Goal: Task Accomplishment & Management: Manage account settings

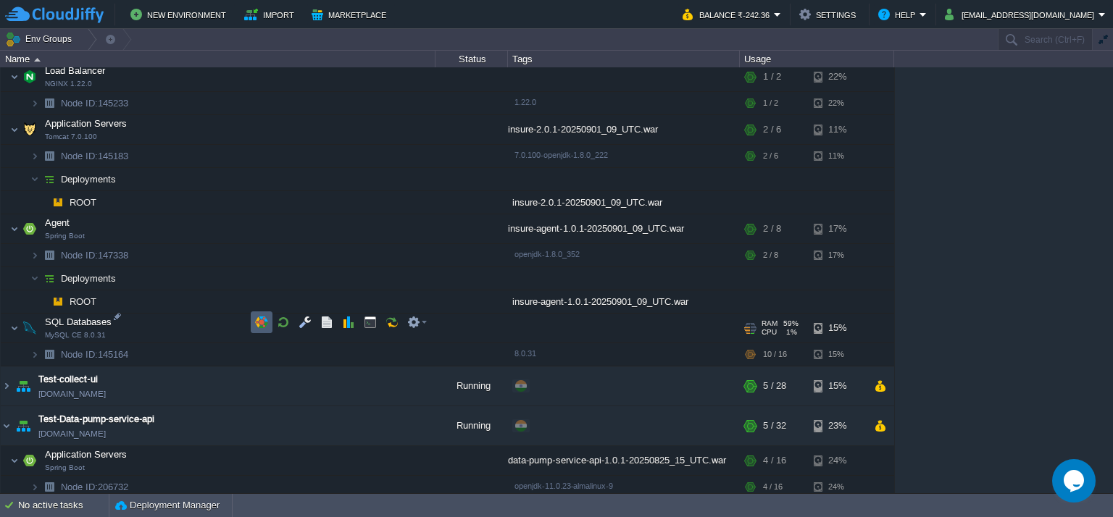
scroll to position [1118, 0]
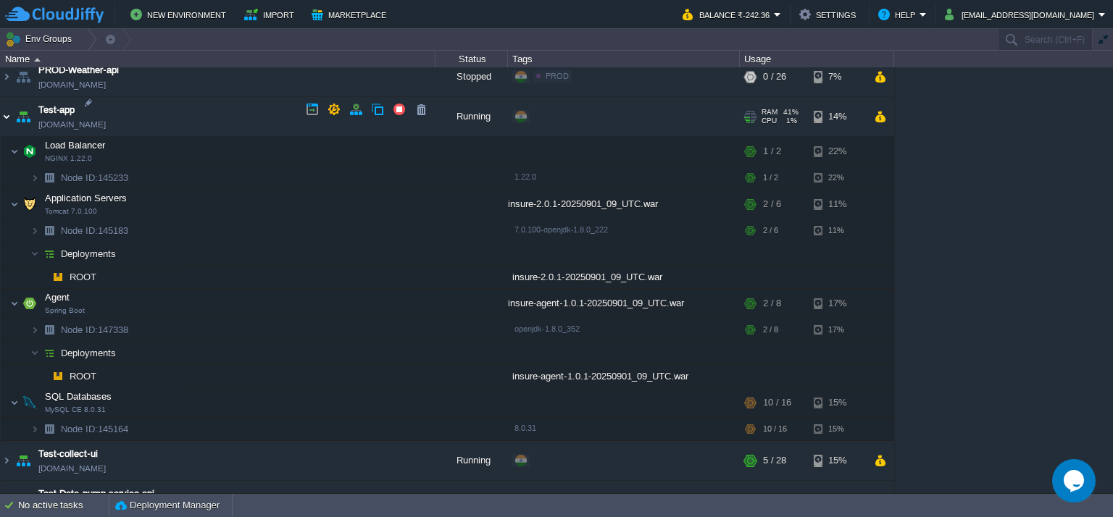
click at [1, 106] on img at bounding box center [7, 116] width 12 height 39
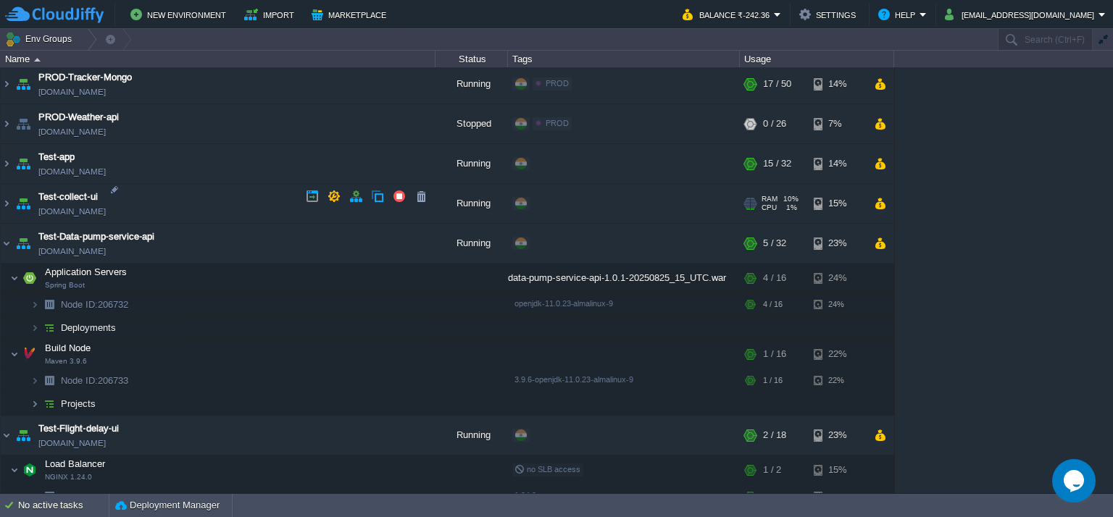
scroll to position [1045, 0]
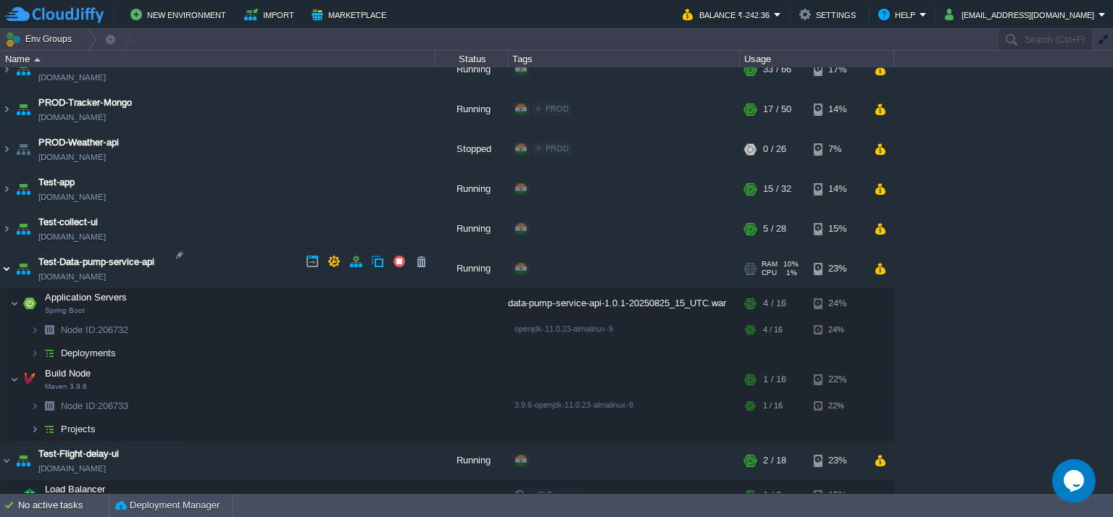
click at [2, 259] on img at bounding box center [7, 268] width 12 height 39
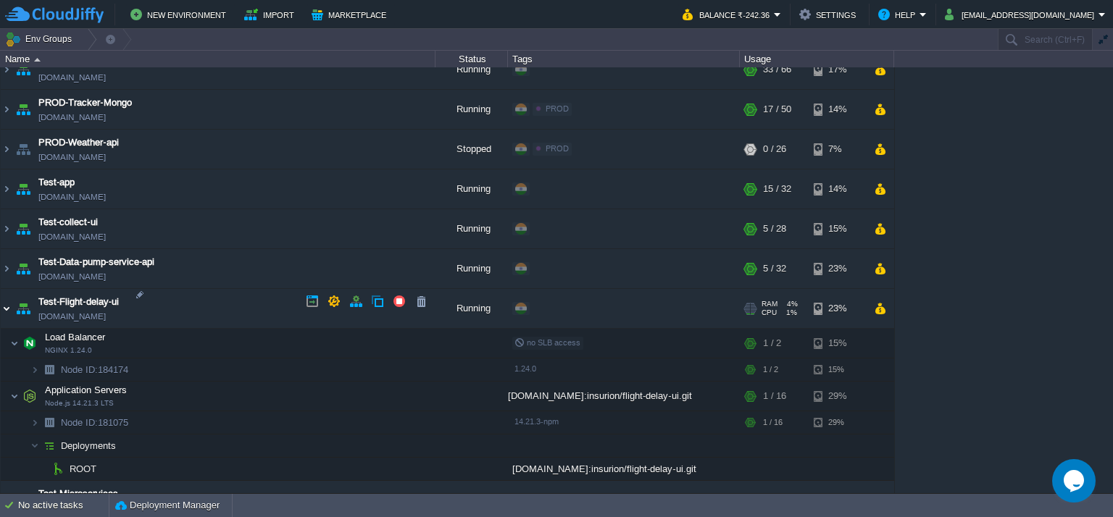
click at [3, 296] on img at bounding box center [7, 308] width 12 height 39
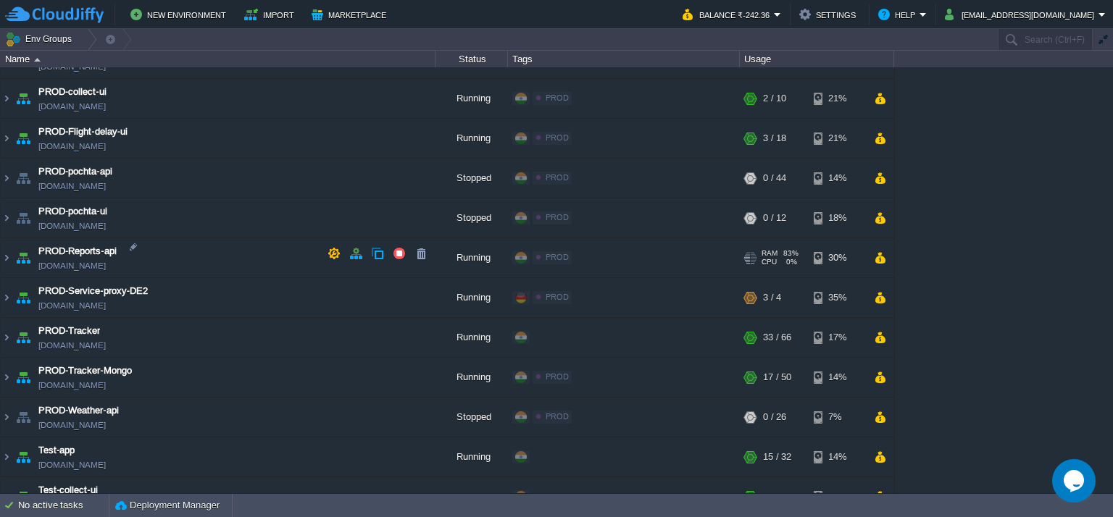
scroll to position [755, 0]
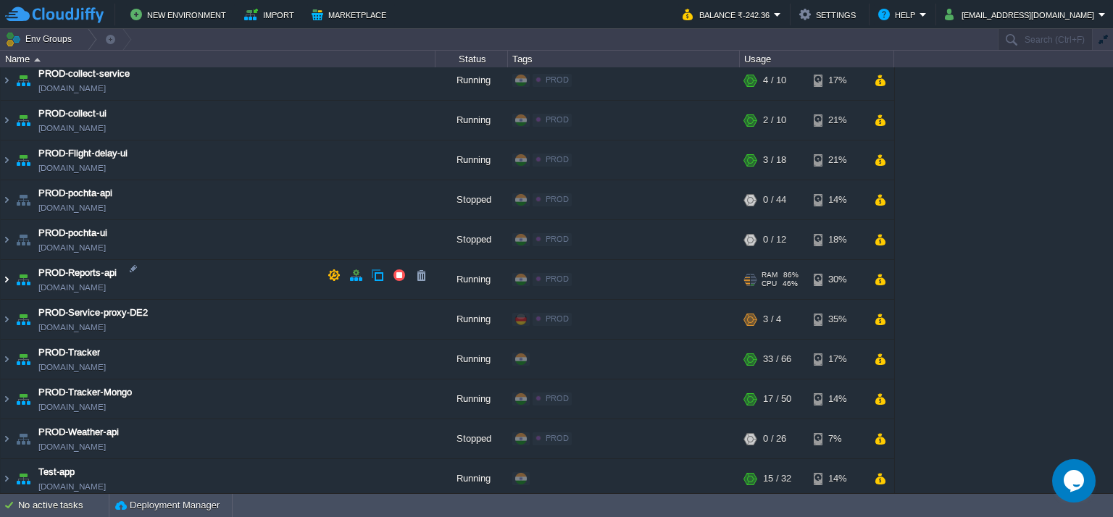
click at [4, 275] on img at bounding box center [7, 279] width 12 height 39
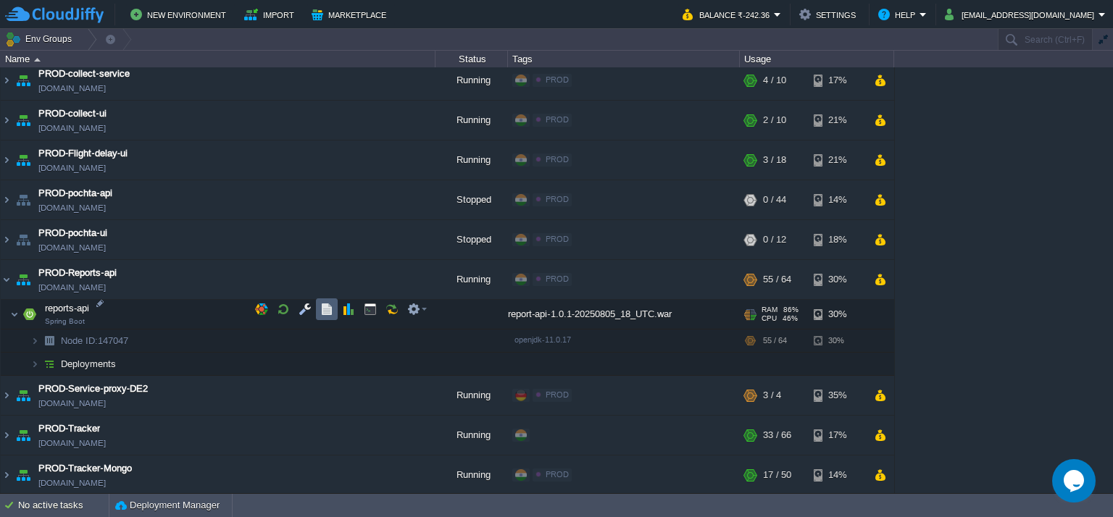
click at [327, 309] on button "button" at bounding box center [326, 309] width 13 height 13
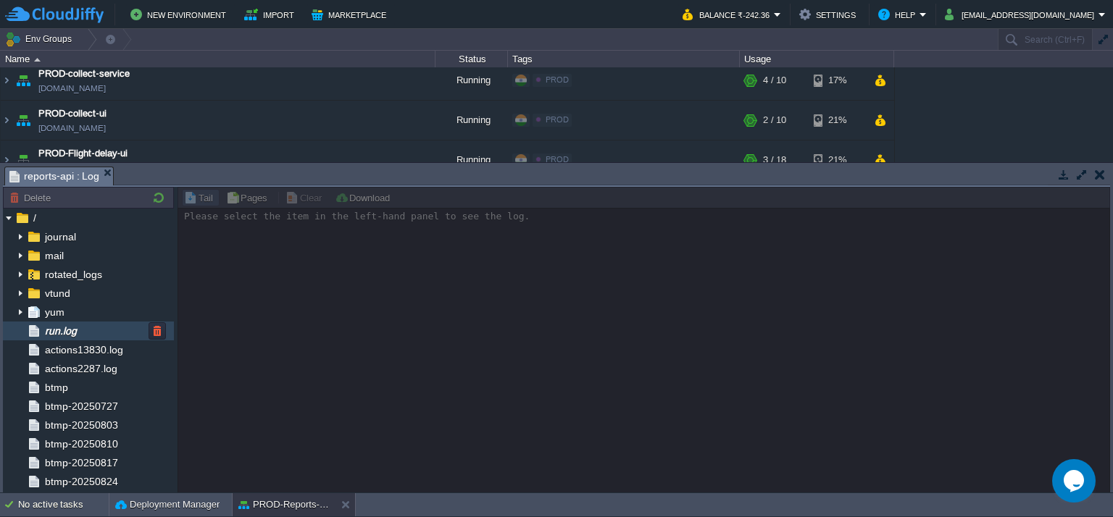
click at [96, 330] on div "run.log" at bounding box center [88, 331] width 171 height 19
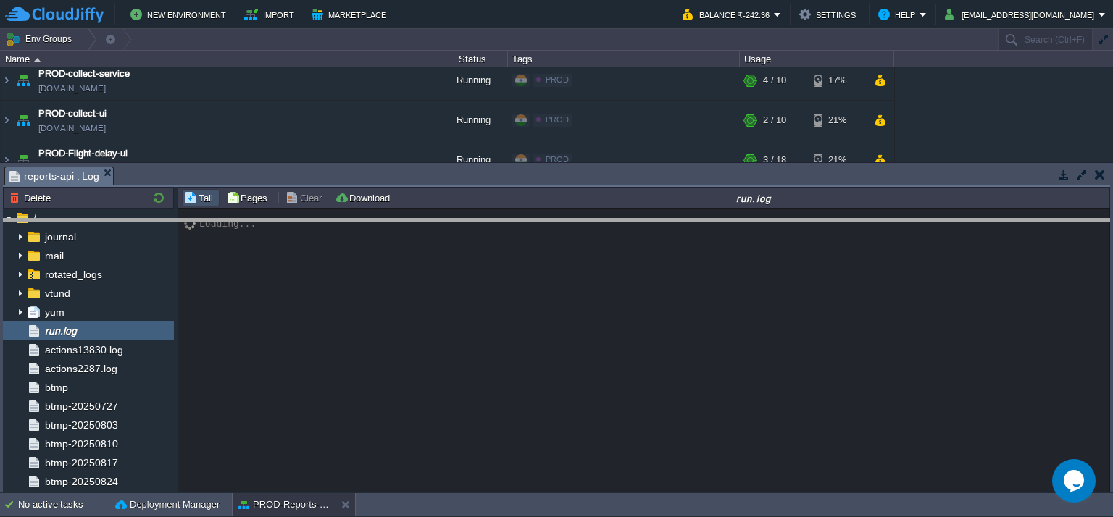
drag, startPoint x: 240, startPoint y: 176, endPoint x: 234, endPoint y: 211, distance: 35.2
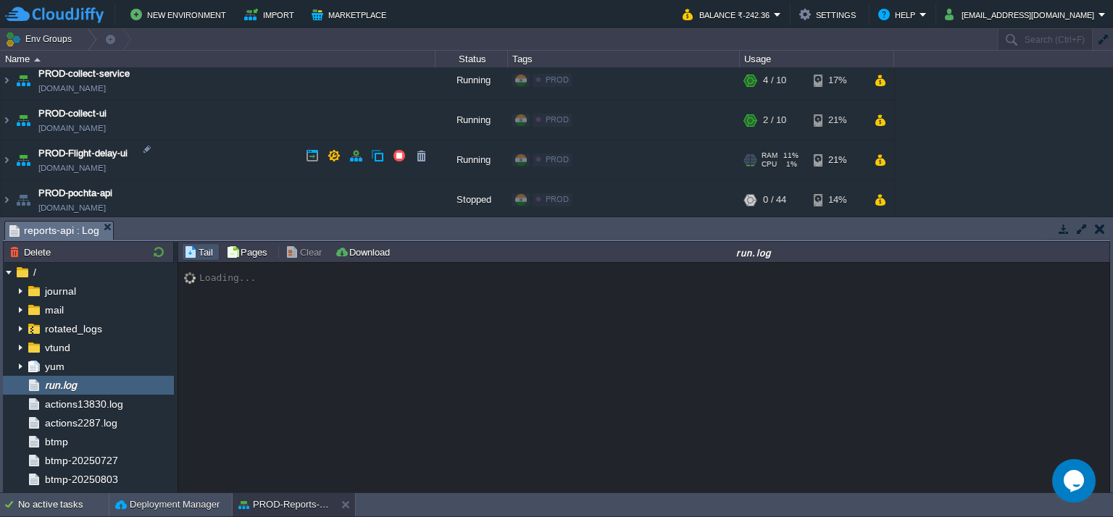
scroll to position [538, 0]
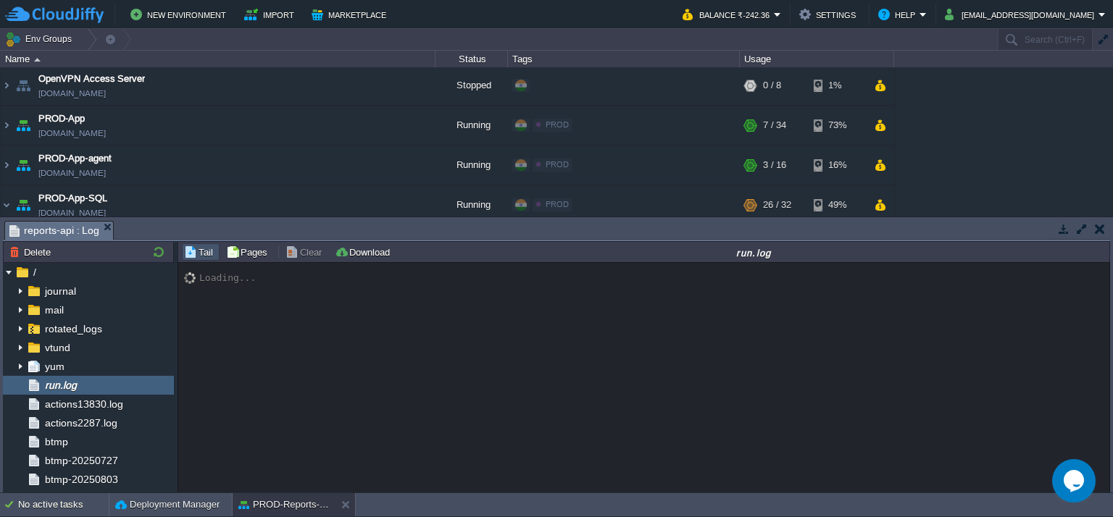
click at [0, 121] on table "Build_Maven [DOMAIN_NAME] Stopped + Add to Env Group RAM 0% CPU 0% 0 / 36 15% B…" at bounding box center [447, 320] width 895 height 1582
click at [2, 121] on img at bounding box center [7, 125] width 12 height 39
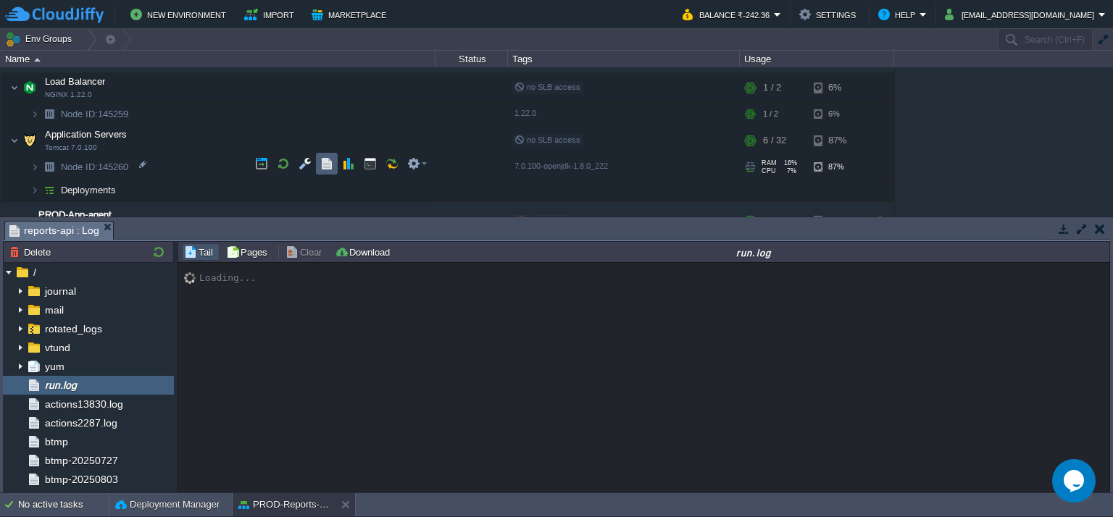
scroll to position [611, 0]
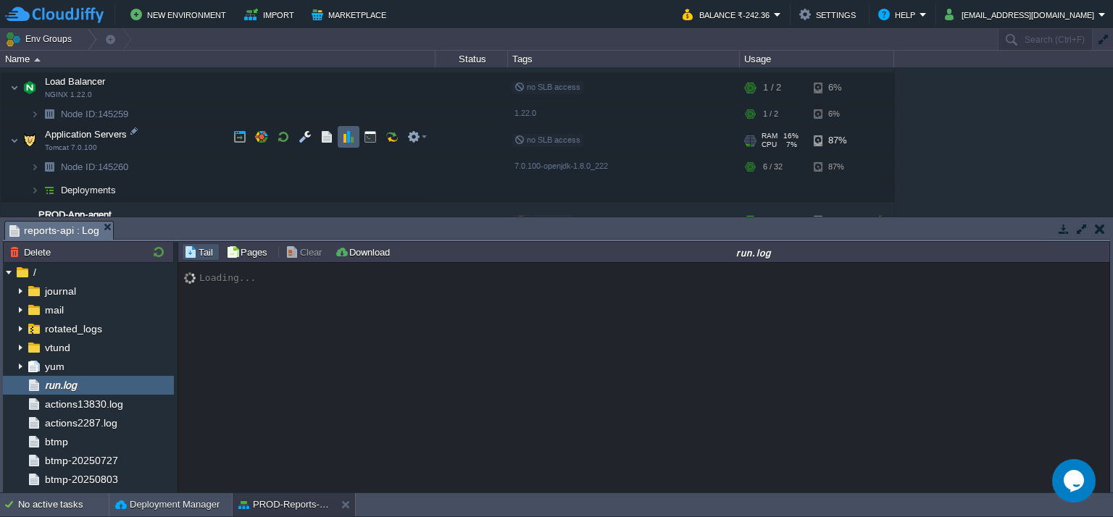
click at [348, 132] on button "button" at bounding box center [348, 136] width 13 height 13
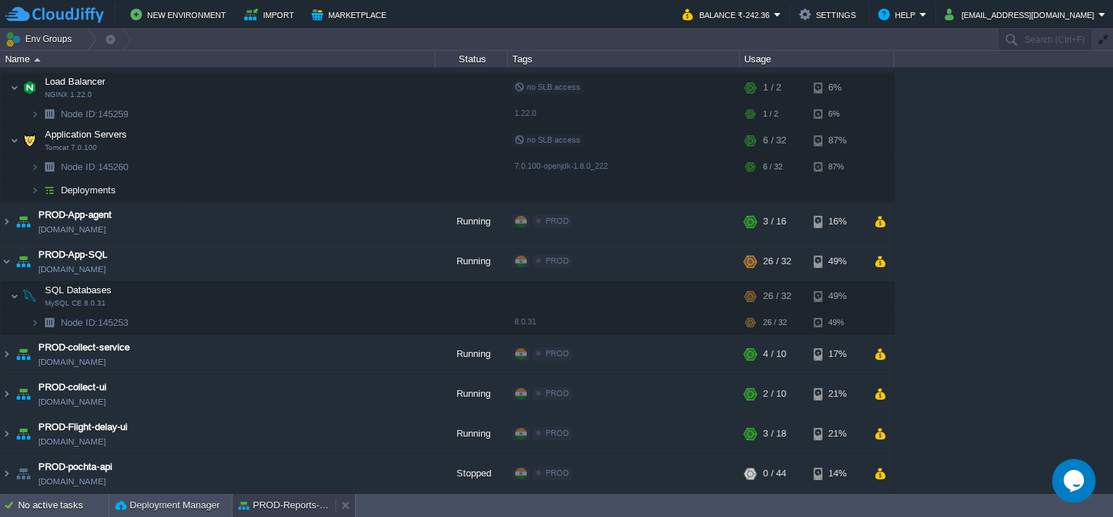
click at [291, 499] on button "PROD-Reports-api" at bounding box center [283, 505] width 91 height 14
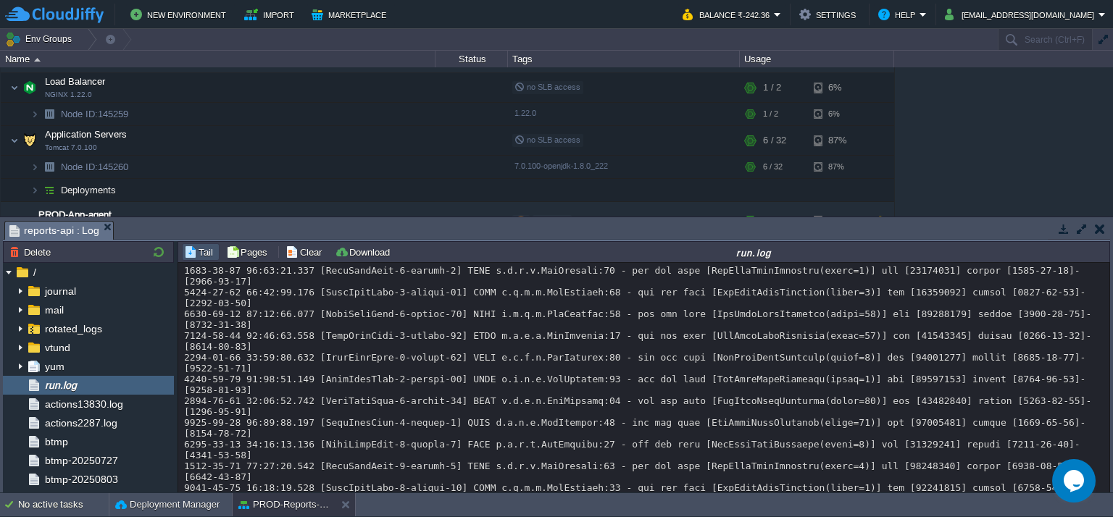
scroll to position [7631, 0]
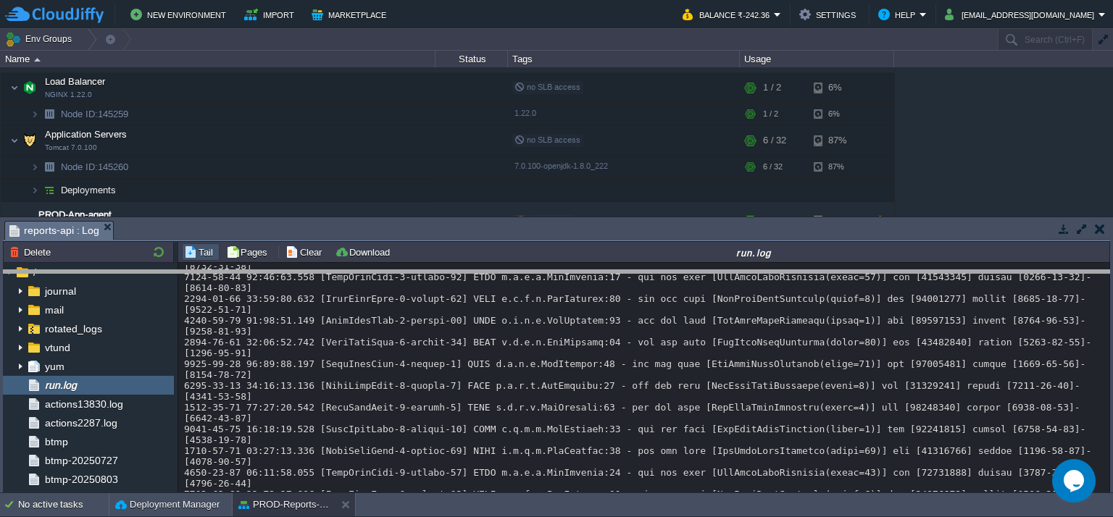
drag, startPoint x: 163, startPoint y: 222, endPoint x: 173, endPoint y: 275, distance: 53.1
click at [173, 275] on body "New Environment Import Marketplace Bonus ₹0.00 Upgrade Account Balance ₹-242.36…" at bounding box center [556, 258] width 1113 height 517
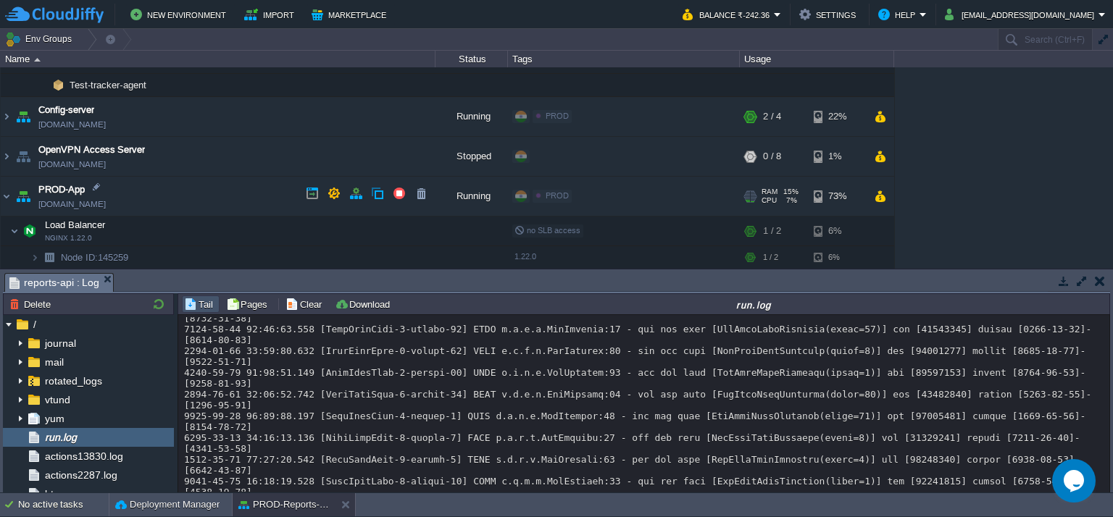
scroll to position [466, 0]
click at [7, 188] on img at bounding box center [7, 197] width 12 height 39
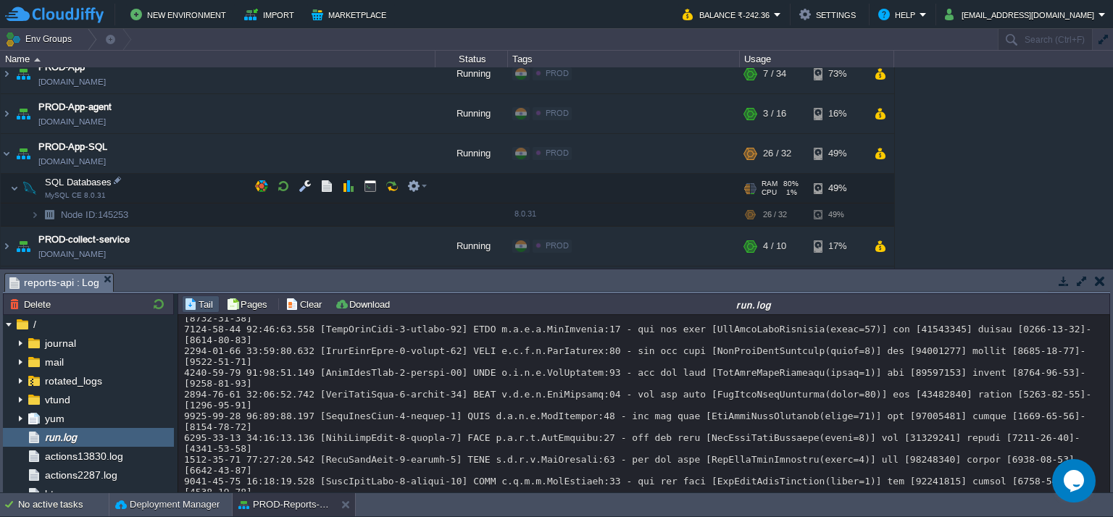
scroll to position [611, 0]
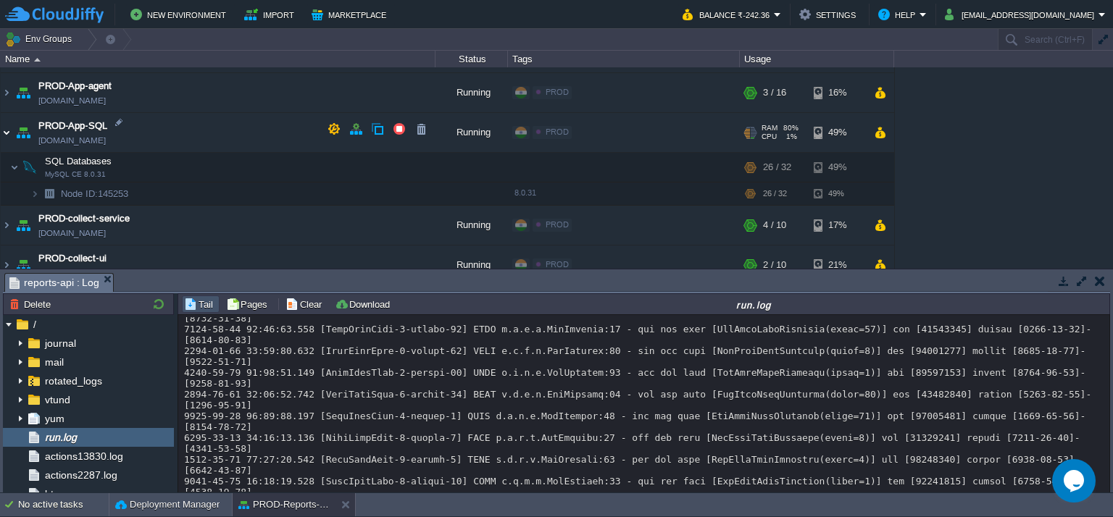
click at [7, 131] on img at bounding box center [7, 132] width 12 height 39
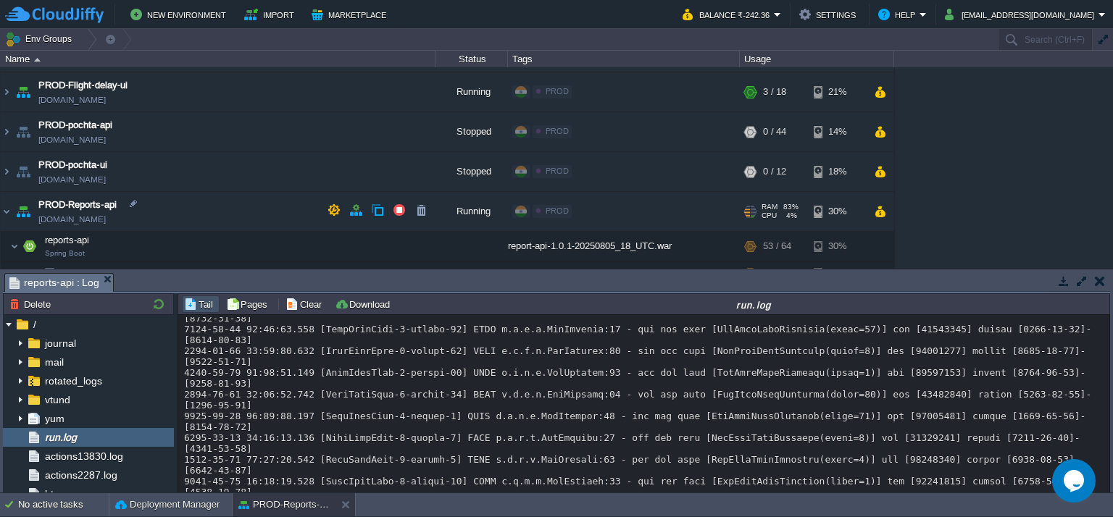
scroll to position [828, 0]
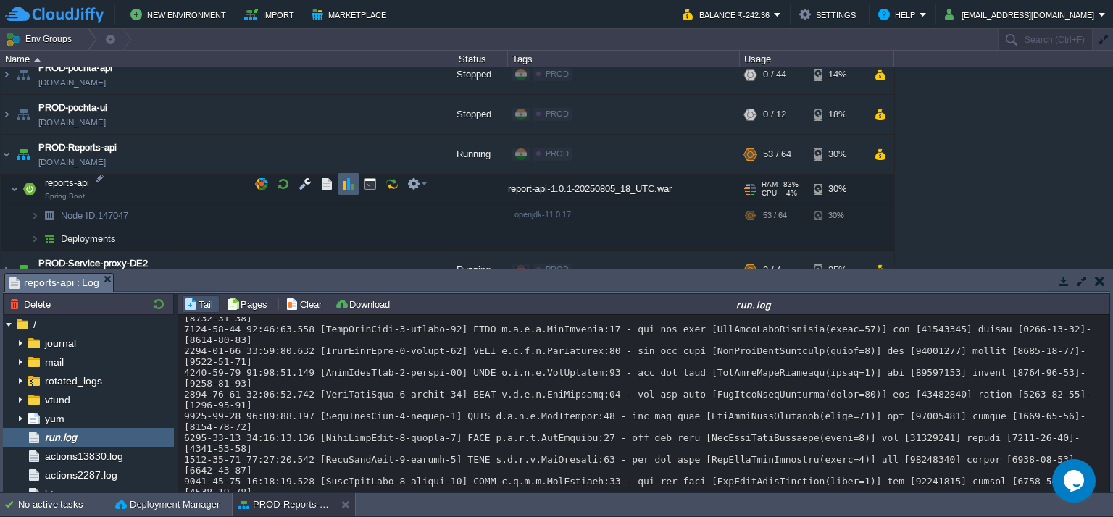
click at [348, 187] on button "button" at bounding box center [348, 183] width 13 height 13
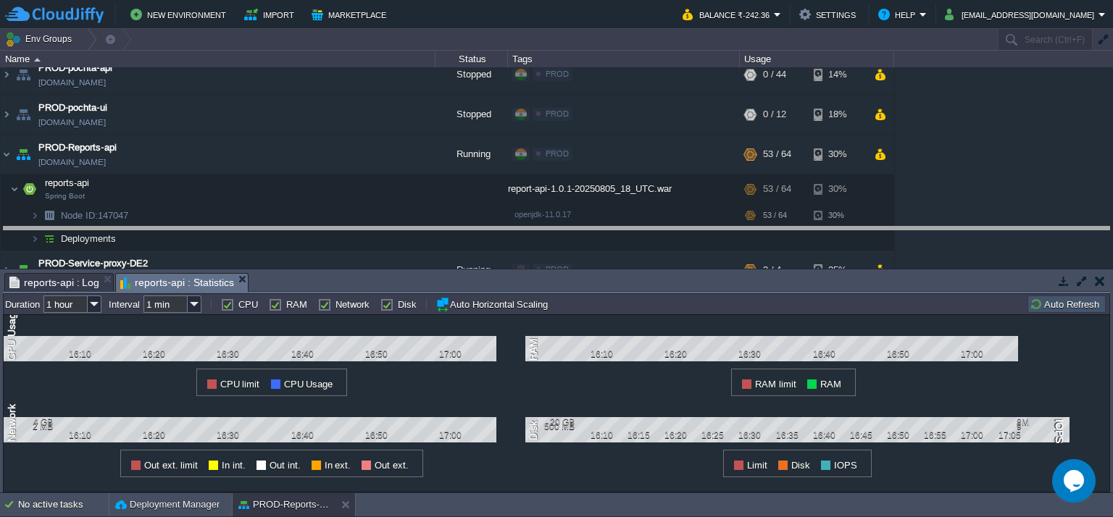
drag, startPoint x: 631, startPoint y: 277, endPoint x: 638, endPoint y: 211, distance: 67.0
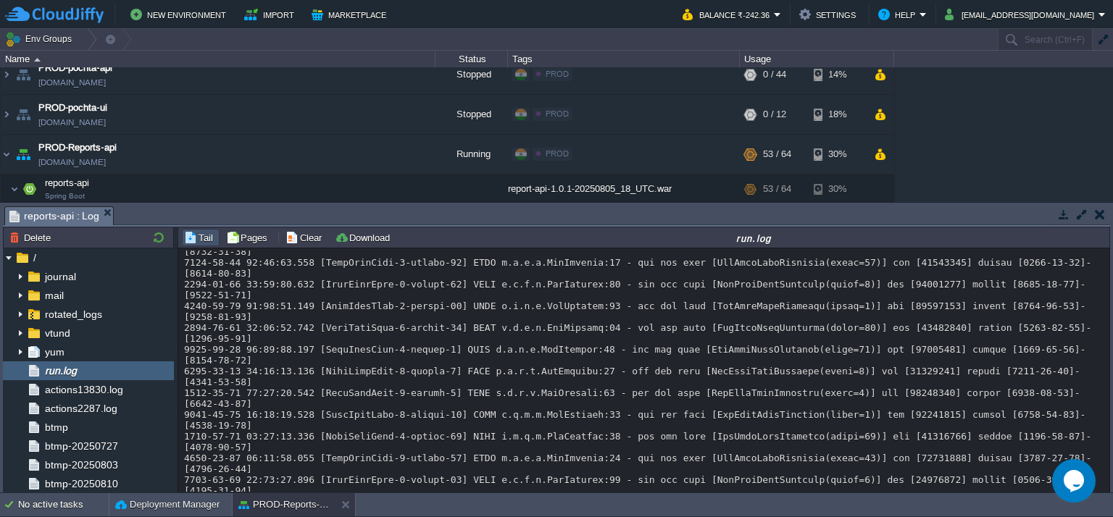
scroll to position [7921, 0]
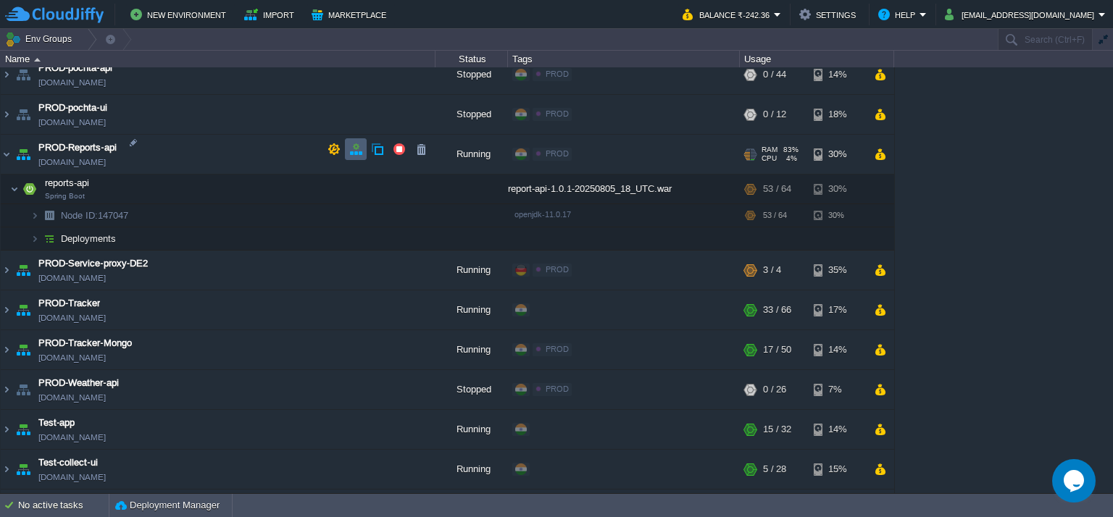
click at [356, 148] on button "button" at bounding box center [355, 149] width 13 height 13
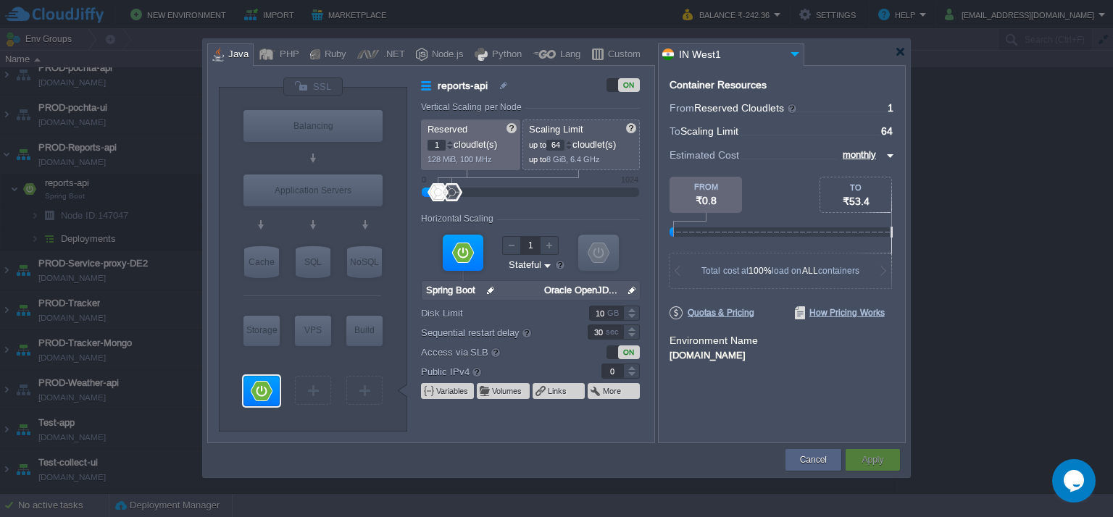
click at [556, 141] on input "64" at bounding box center [555, 145] width 18 height 11
type input "72"
click at [434, 142] on input "1" at bounding box center [436, 145] width 18 height 11
click at [872, 463] on button "Apply" at bounding box center [872, 460] width 22 height 14
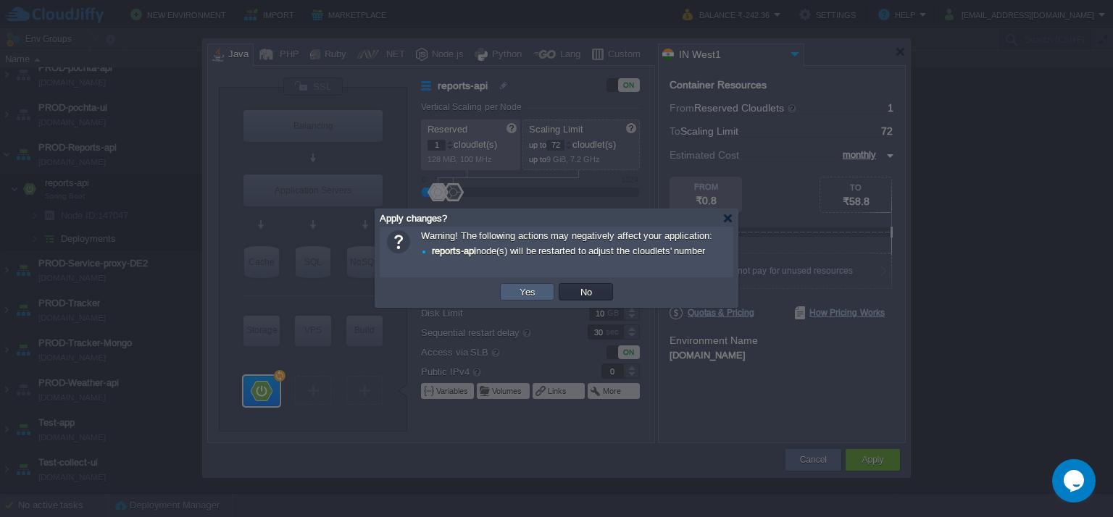
click at [535, 293] on button "Yes" at bounding box center [527, 291] width 25 height 13
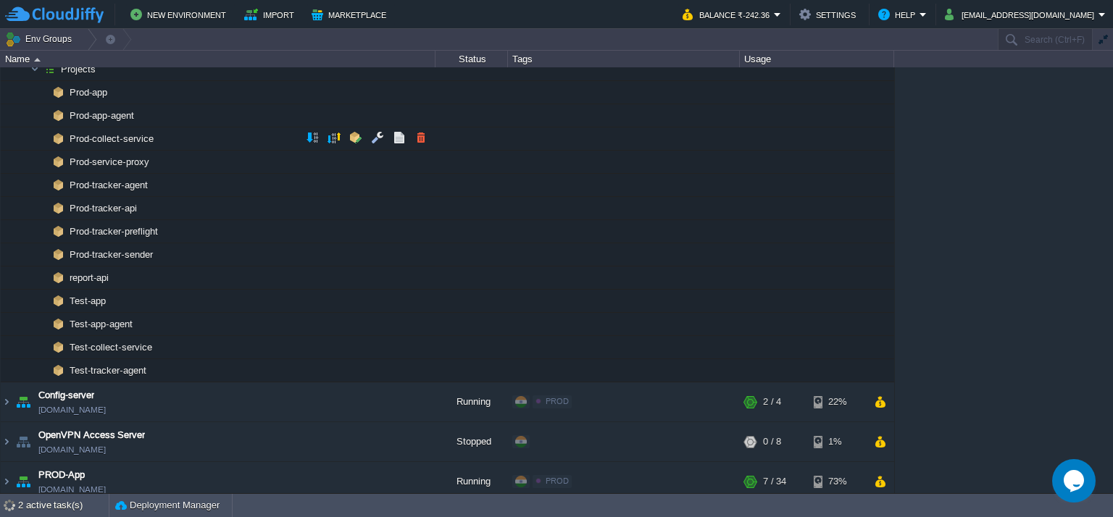
scroll to position [31, 0]
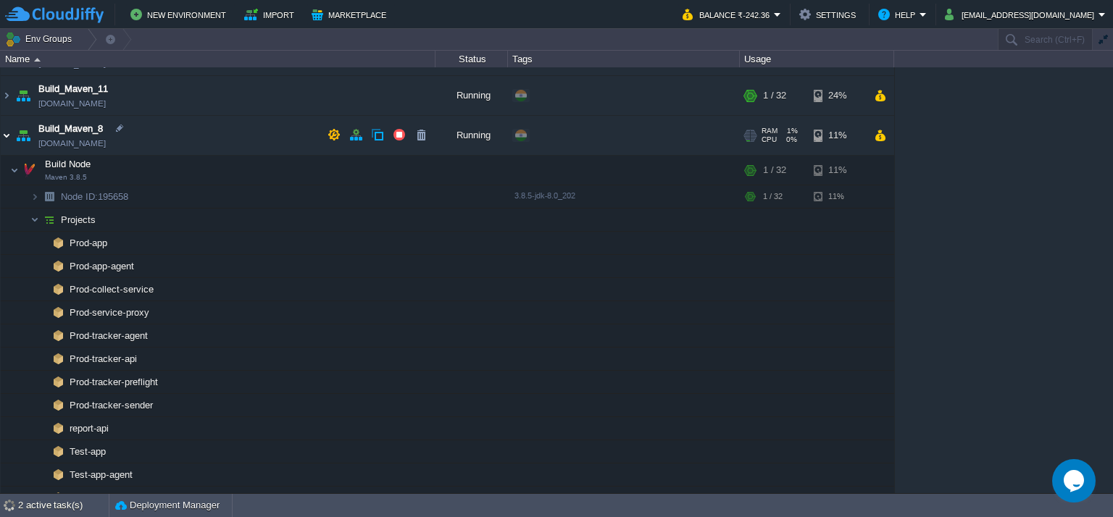
click at [5, 134] on img at bounding box center [7, 135] width 12 height 39
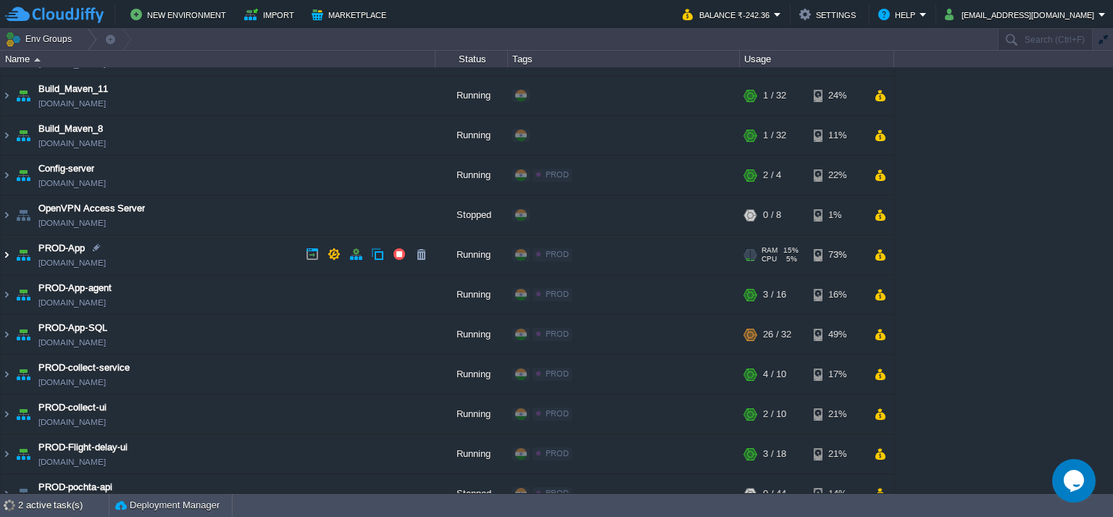
click at [6, 253] on img at bounding box center [7, 254] width 12 height 39
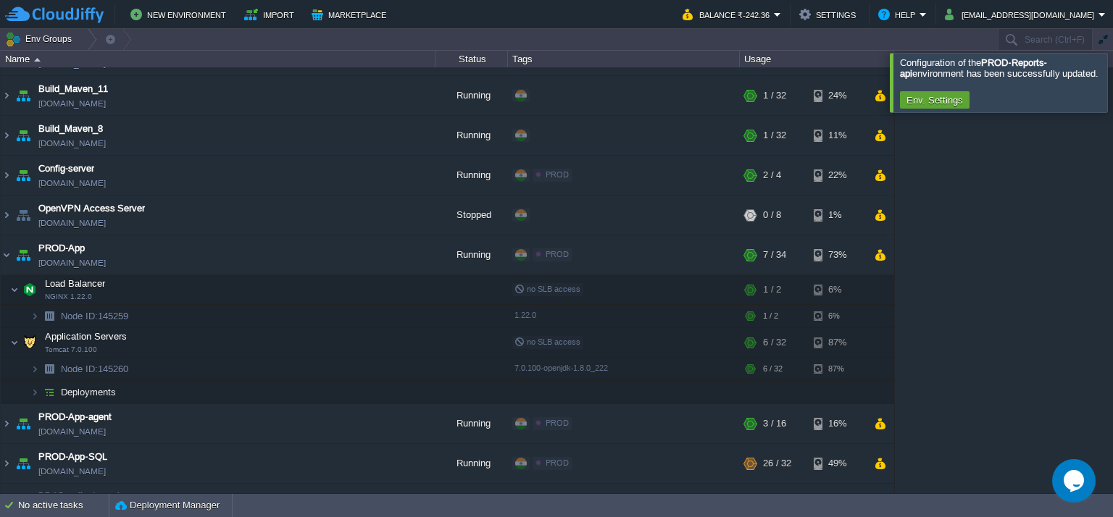
click at [1112, 92] on div at bounding box center [1130, 82] width 0 height 59
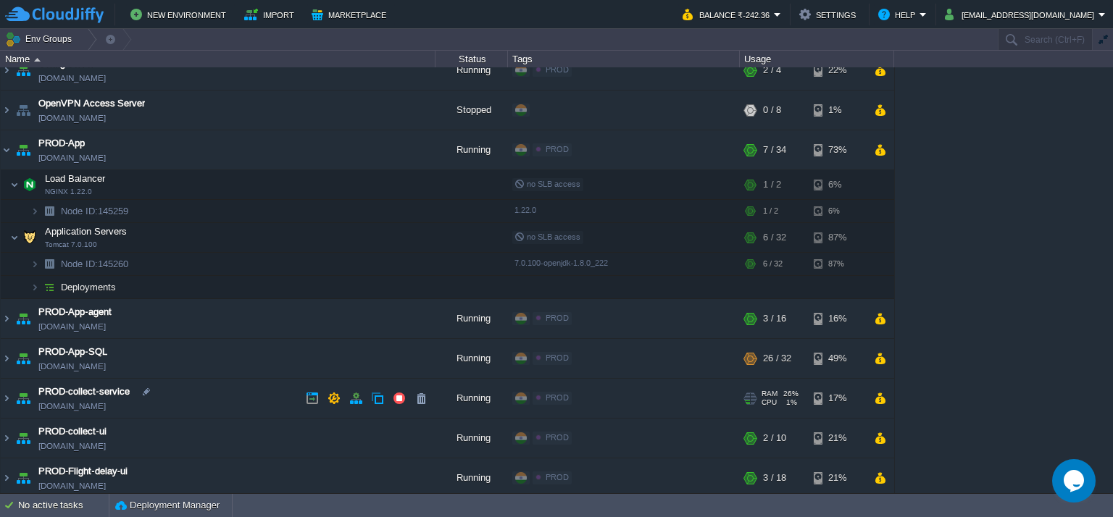
scroll to position [176, 0]
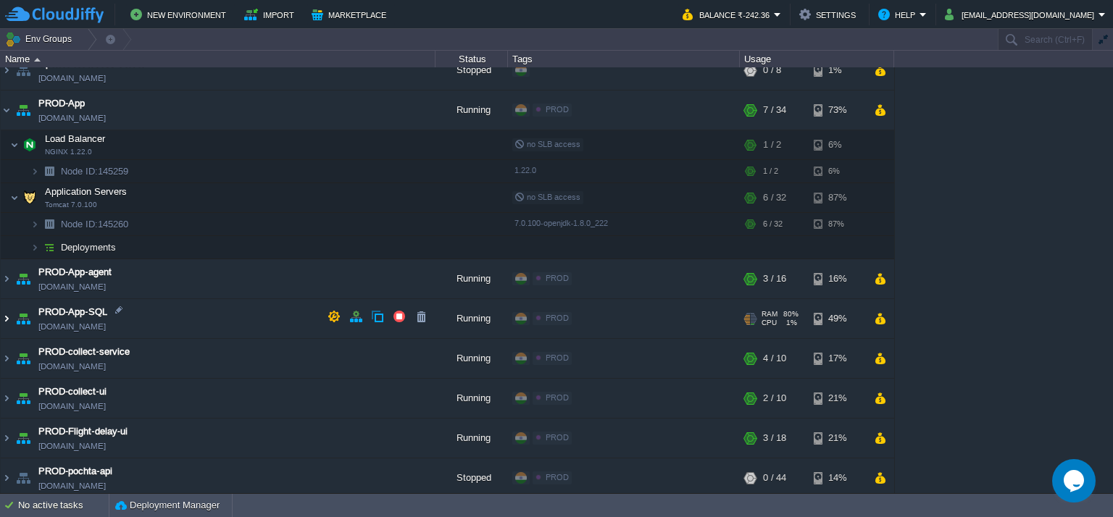
click at [6, 317] on img at bounding box center [7, 318] width 12 height 39
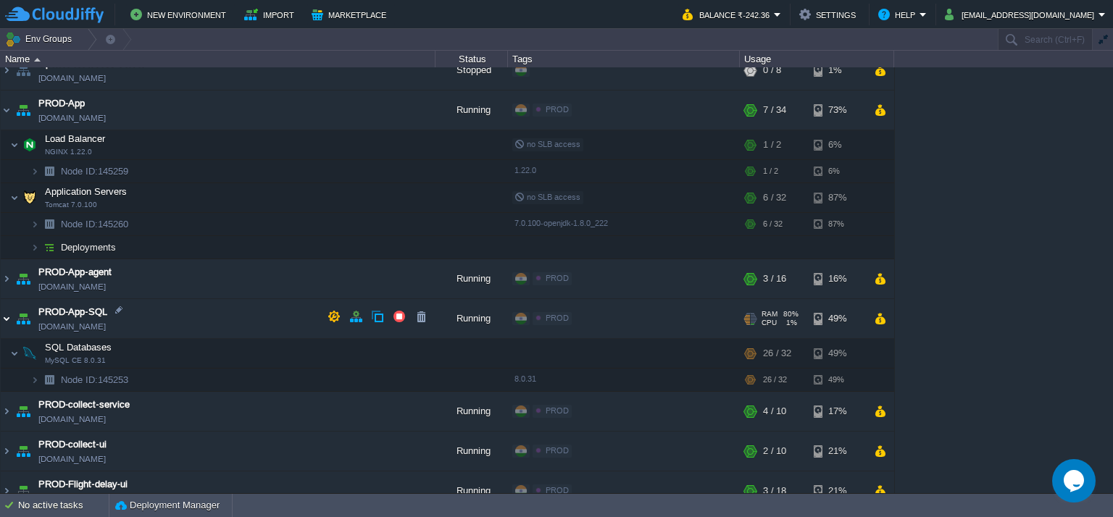
click at [1, 317] on img at bounding box center [7, 318] width 12 height 39
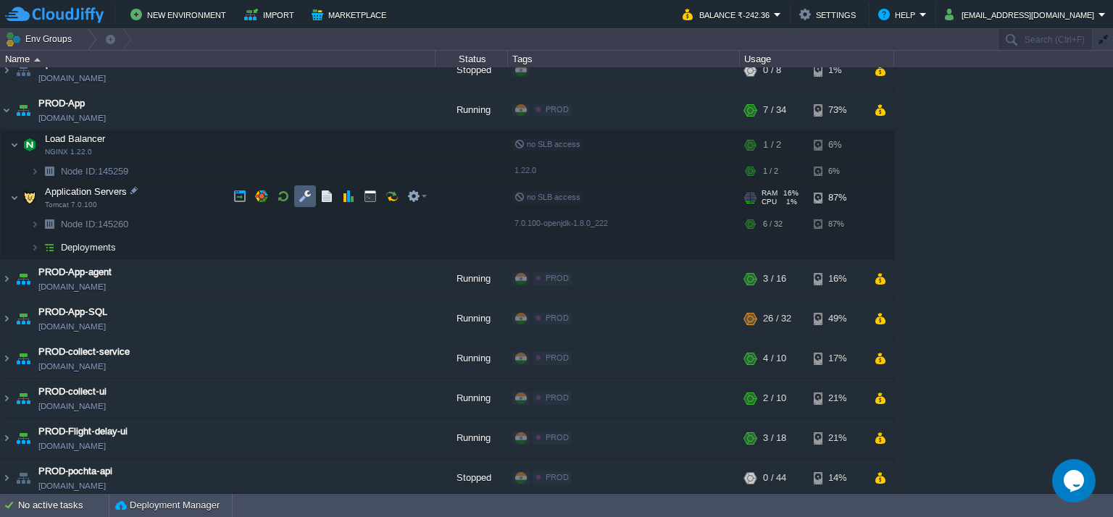
click at [303, 192] on button "button" at bounding box center [304, 196] width 13 height 13
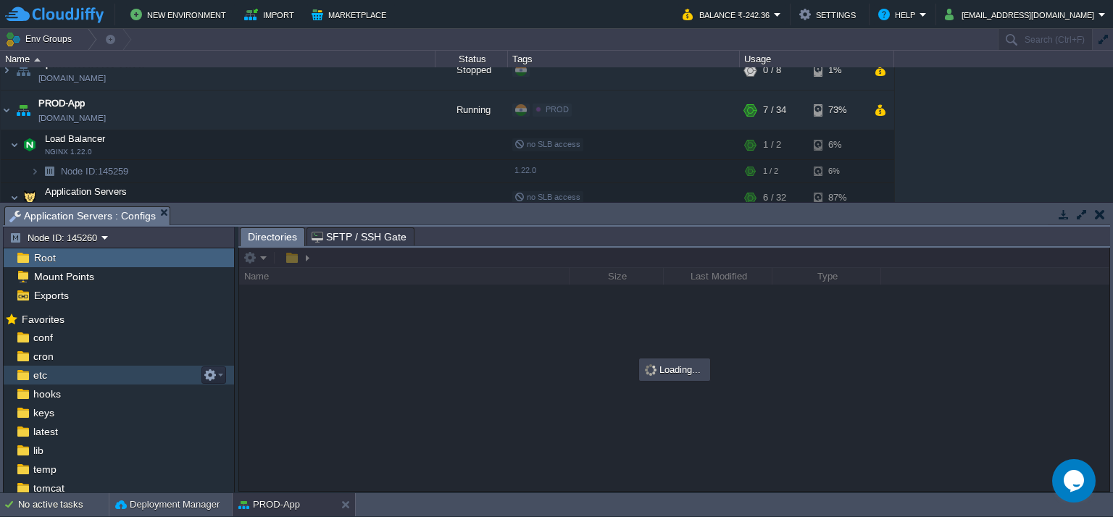
click at [87, 374] on div "etc" at bounding box center [119, 375] width 230 height 19
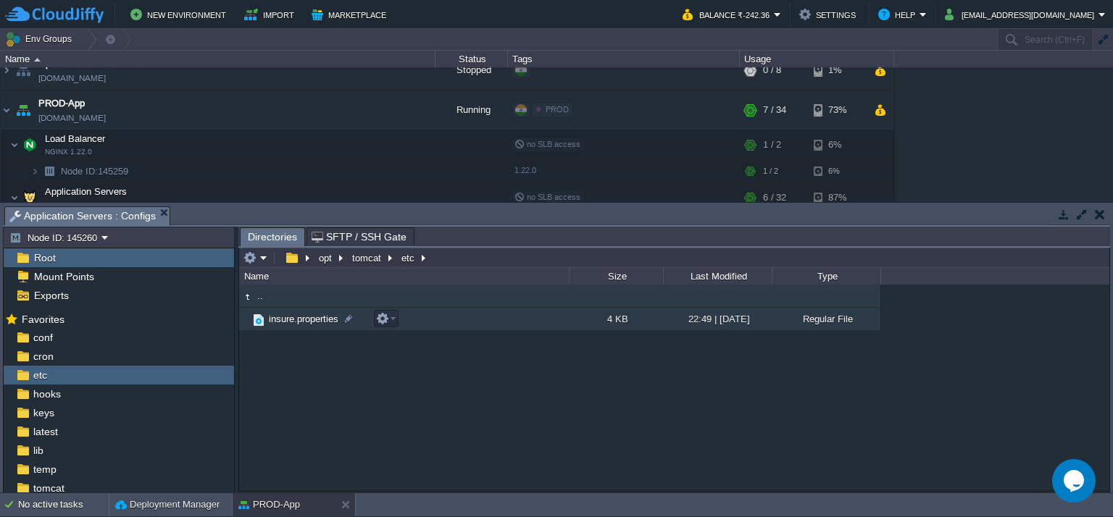
click at [445, 321] on td "insure.properties" at bounding box center [404, 319] width 330 height 23
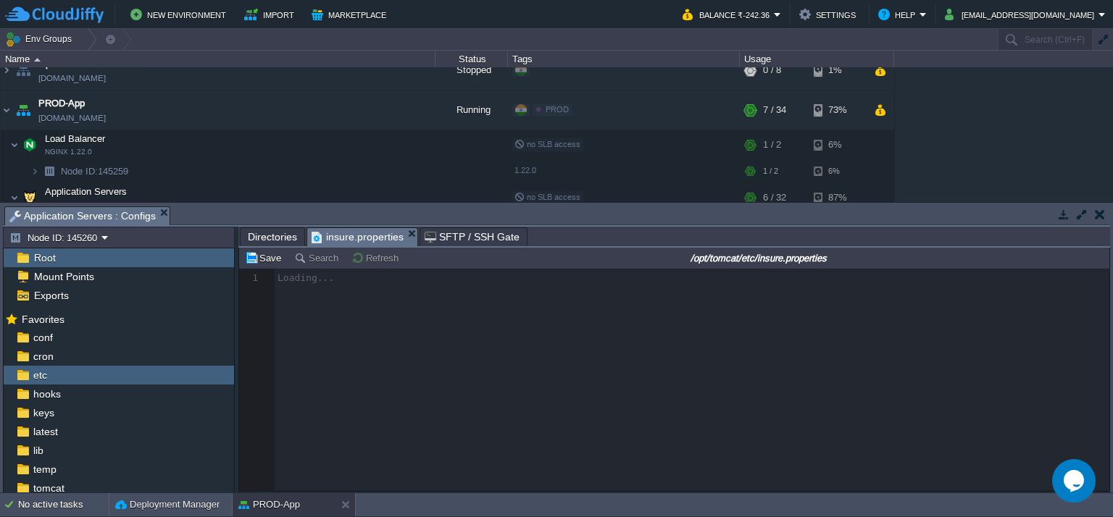
drag, startPoint x: 573, startPoint y: 209, endPoint x: 571, endPoint y: 167, distance: 41.3
click at [571, 167] on body "New Environment Import Marketplace Bonus ₹0.00 Upgrade Account Balance ₹-242.36…" at bounding box center [556, 258] width 1113 height 517
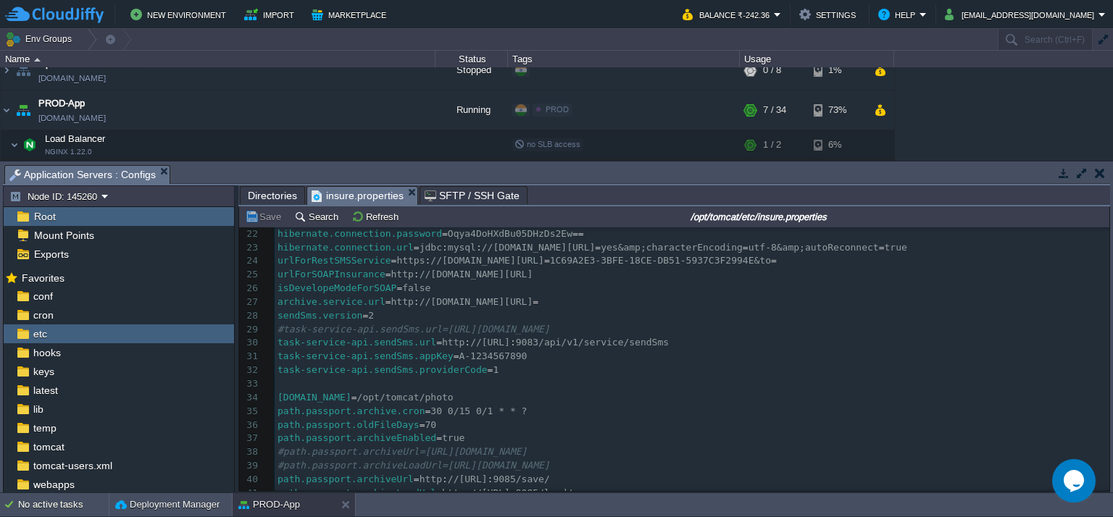
scroll to position [288, 0]
type textarea "5"
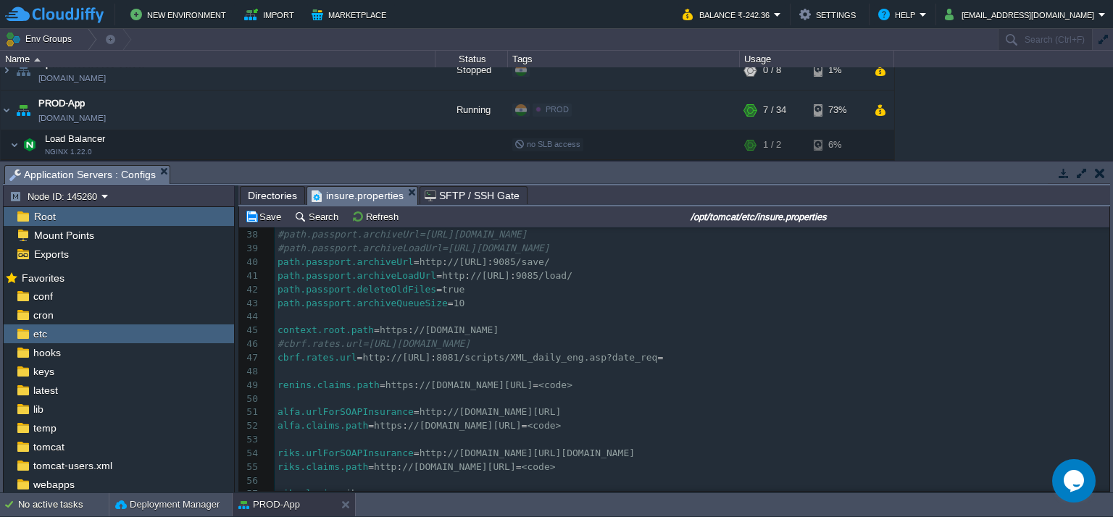
scroll to position [435, 0]
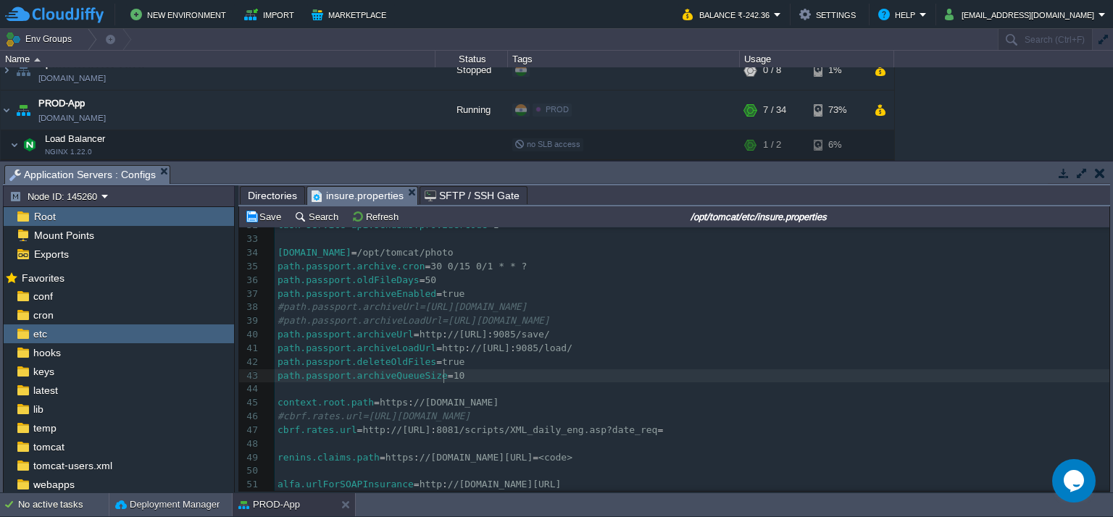
type textarea "1"
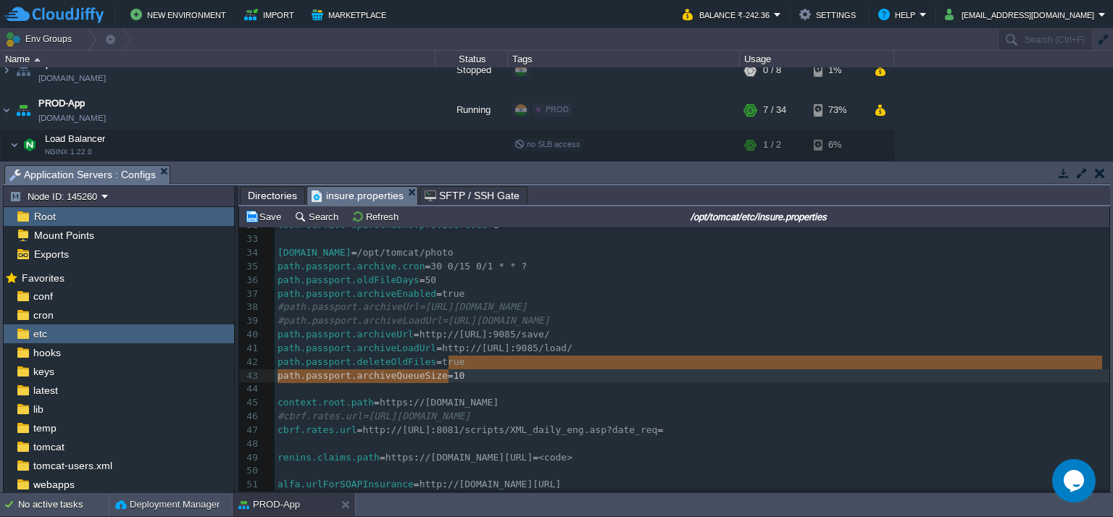
type textarea "path.passport.archiveQueueSize=10"
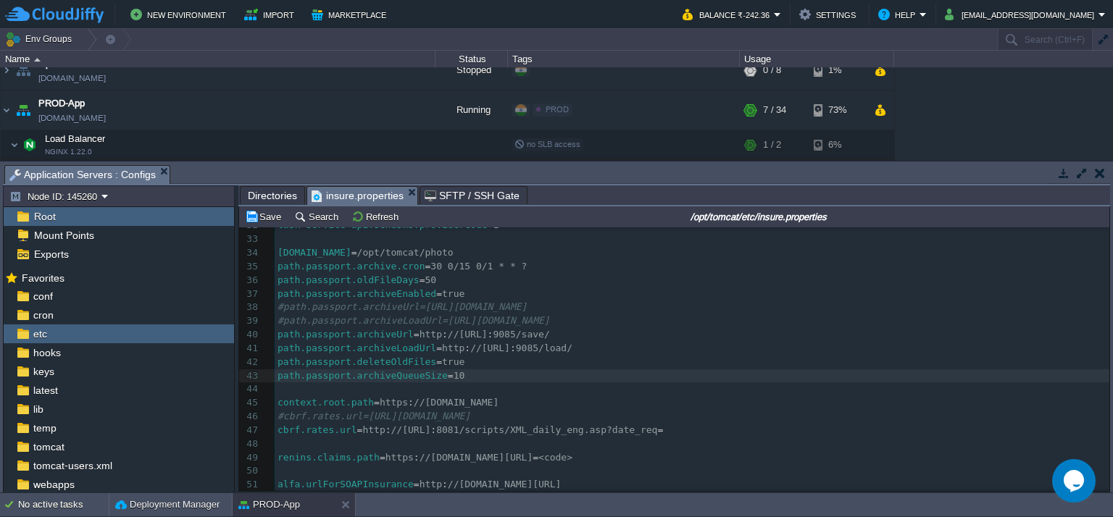
type textarea "0"
drag, startPoint x: 443, startPoint y: 376, endPoint x: 452, endPoint y: 377, distance: 8.8
type textarea "15"
drag, startPoint x: 416, startPoint y: 267, endPoint x: 507, endPoint y: 264, distance: 90.6
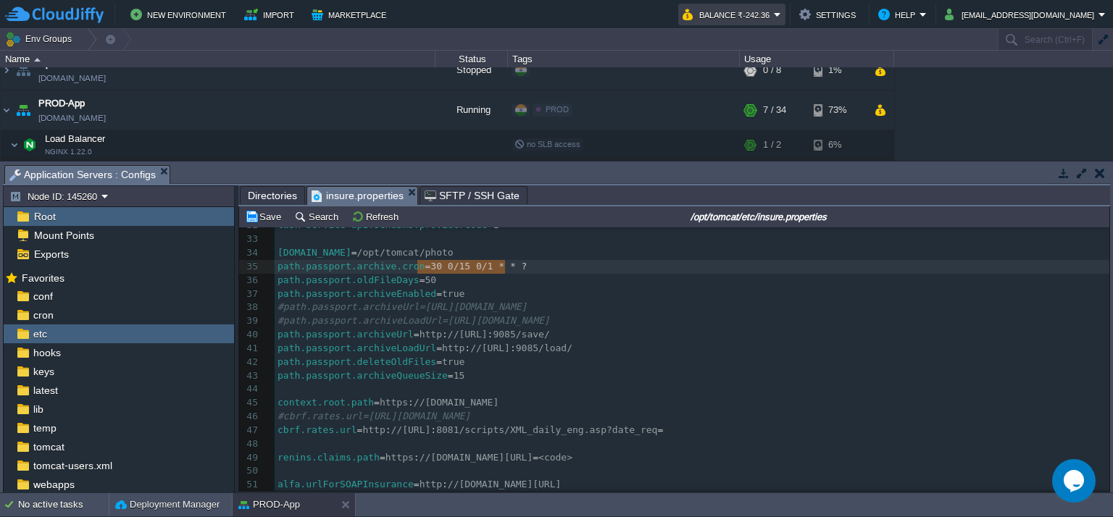
type textarea "30 0/15 0/1 * * ?"
click at [458, 251] on div "xxxxxxxxxx 22 hibernate.connection.password = Oqya4DoHXdBu05DHzDs2Ew == 23 hibe…" at bounding box center [692, 390] width 834 height 614
click at [449, 267] on span "30 0/15 0/1 * * ?" at bounding box center [478, 266] width 96 height 11
type textarea "5"
click at [453, 254] on span "/opt/tomcat/photo" at bounding box center [405, 252] width 96 height 11
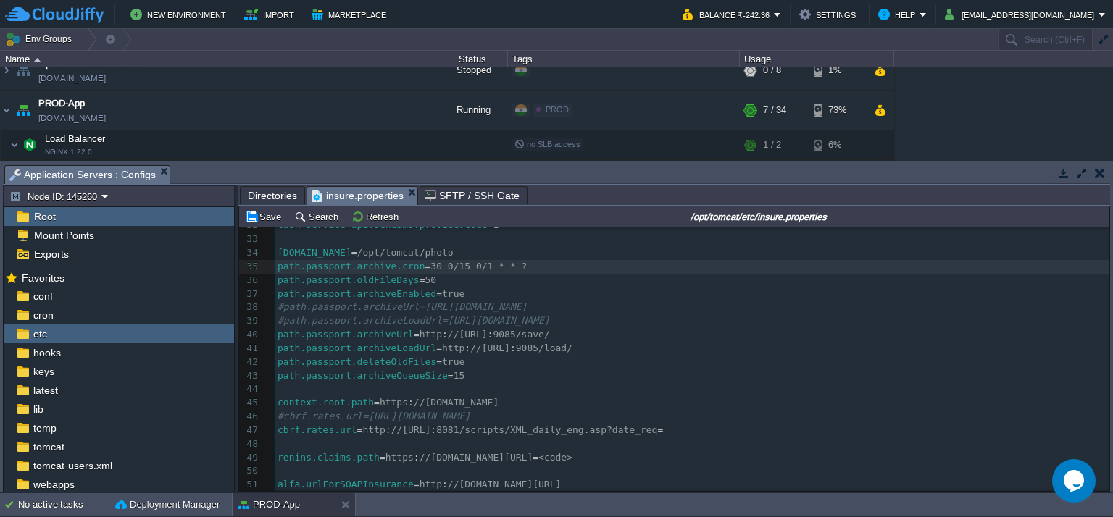
type textarea "5"
click at [455, 268] on div "xxxxxxxxxx 22 hibernate.connection.password = Oqya4DoHXdBu05DHzDs2Ew == 23 hibe…" at bounding box center [692, 390] width 834 height 614
click at [453, 252] on span "/opt/tomcat/photo" at bounding box center [405, 252] width 96 height 11
click at [269, 212] on button "Save" at bounding box center [265, 216] width 41 height 13
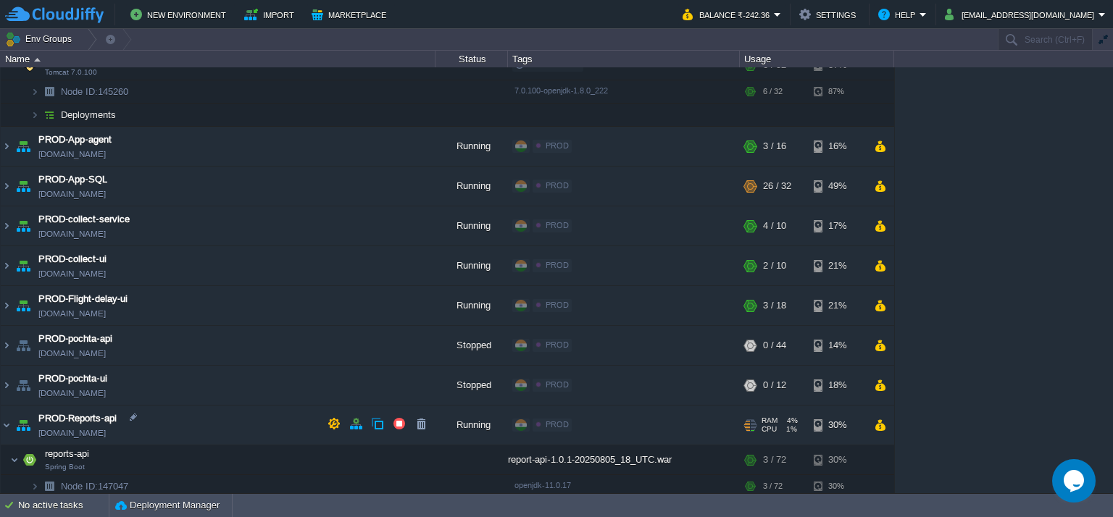
scroll to position [393, 0]
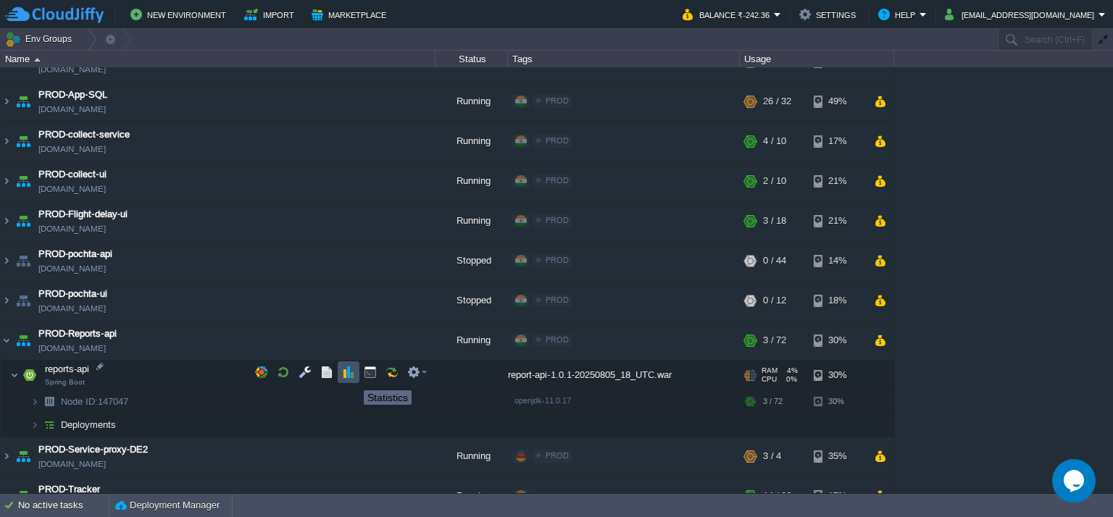
click at [351, 369] on button "button" at bounding box center [348, 372] width 13 height 13
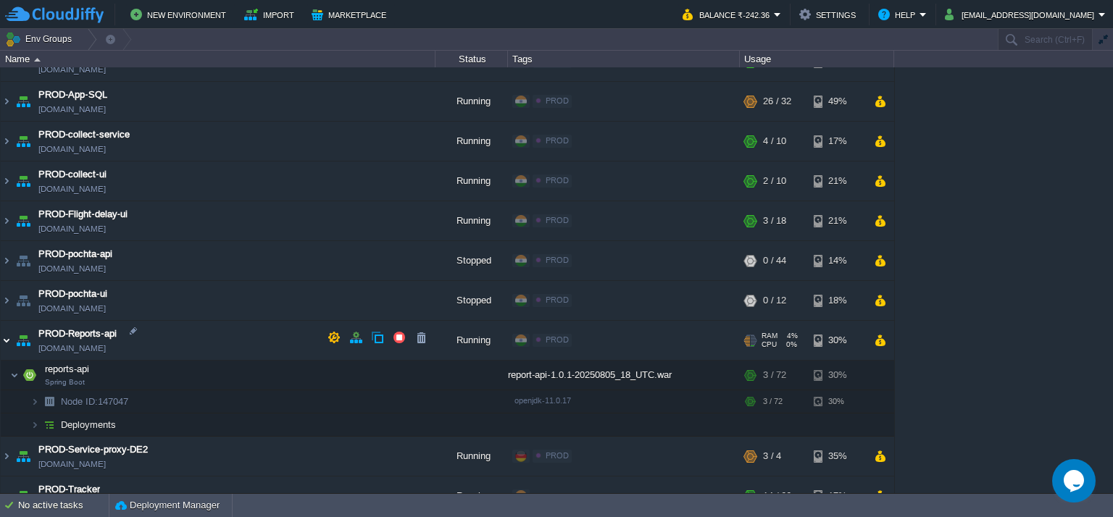
click at [1, 339] on img at bounding box center [7, 340] width 12 height 39
